Goal: Transaction & Acquisition: Book appointment/travel/reservation

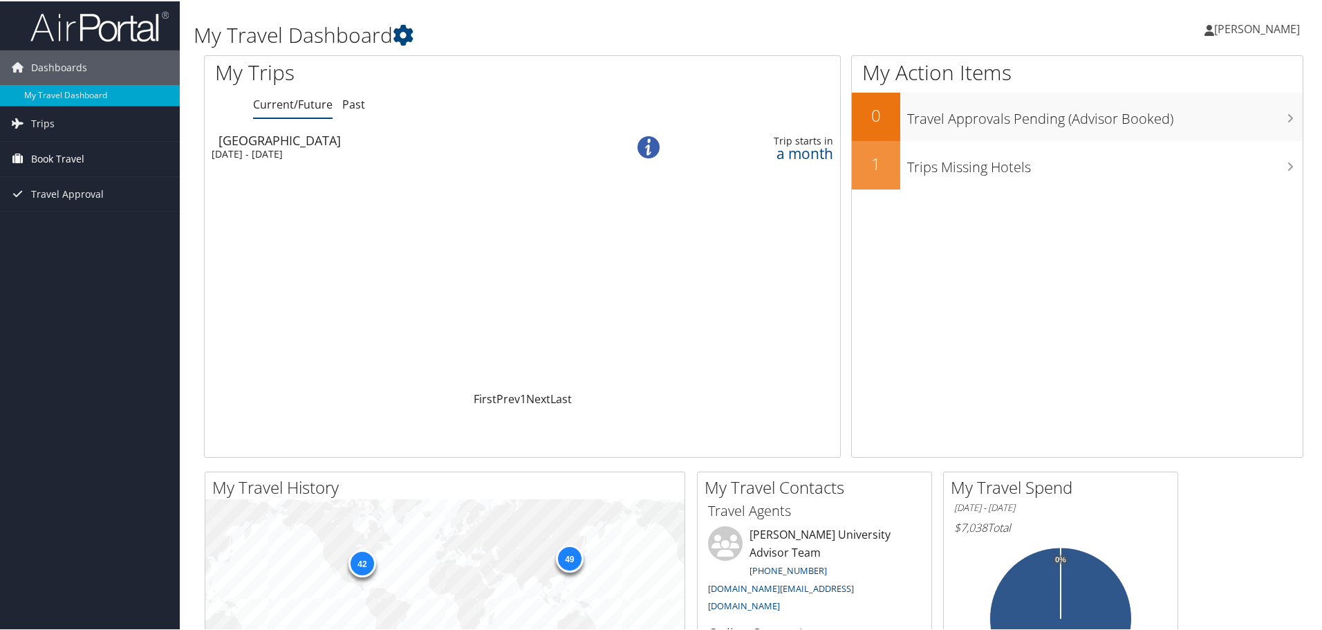
click at [41, 158] on span "Book Travel" at bounding box center [57, 157] width 53 height 35
click at [34, 228] on link "Book/Manage Online Trips" at bounding box center [90, 226] width 180 height 21
